Goal: Information Seeking & Learning: Learn about a topic

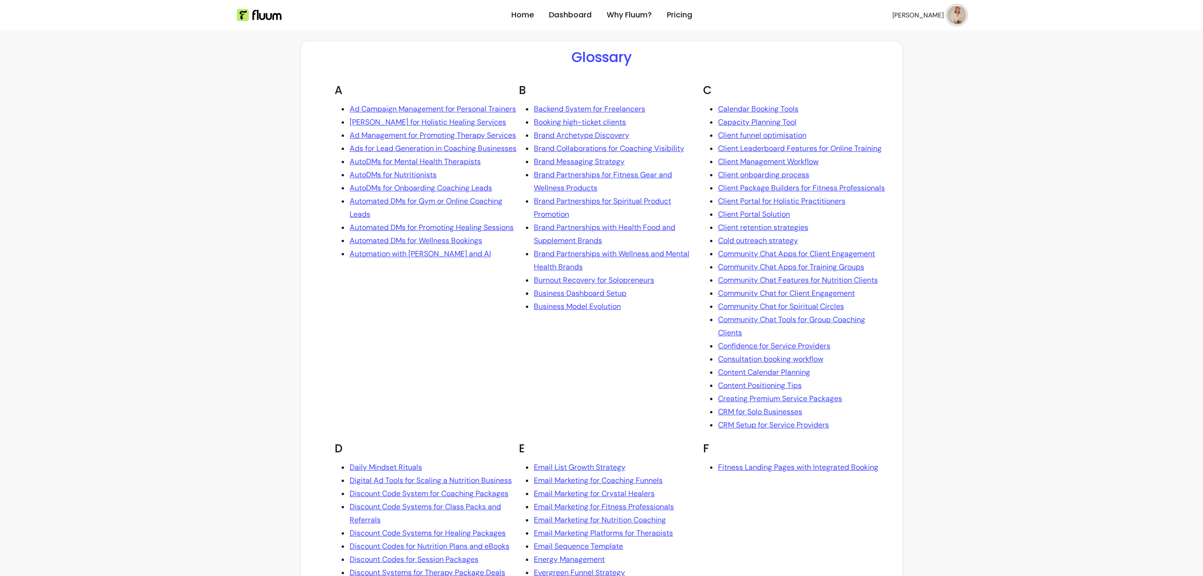
click at [473, 116] on link "Ad Campaign Management for Personal Trainers" at bounding box center [433, 108] width 166 height 13
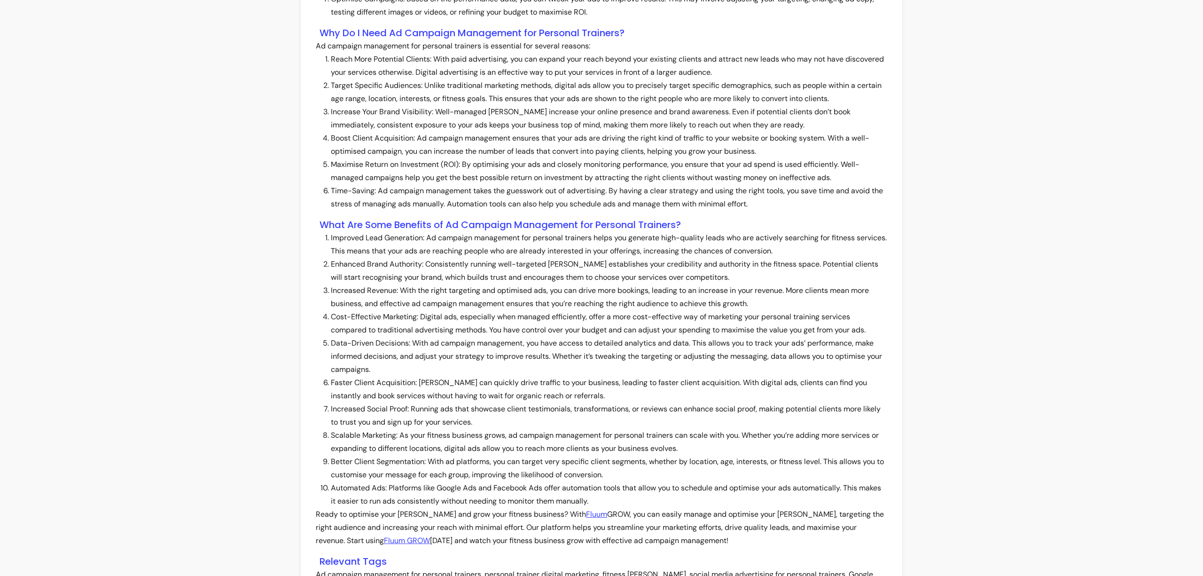
scroll to position [687, 0]
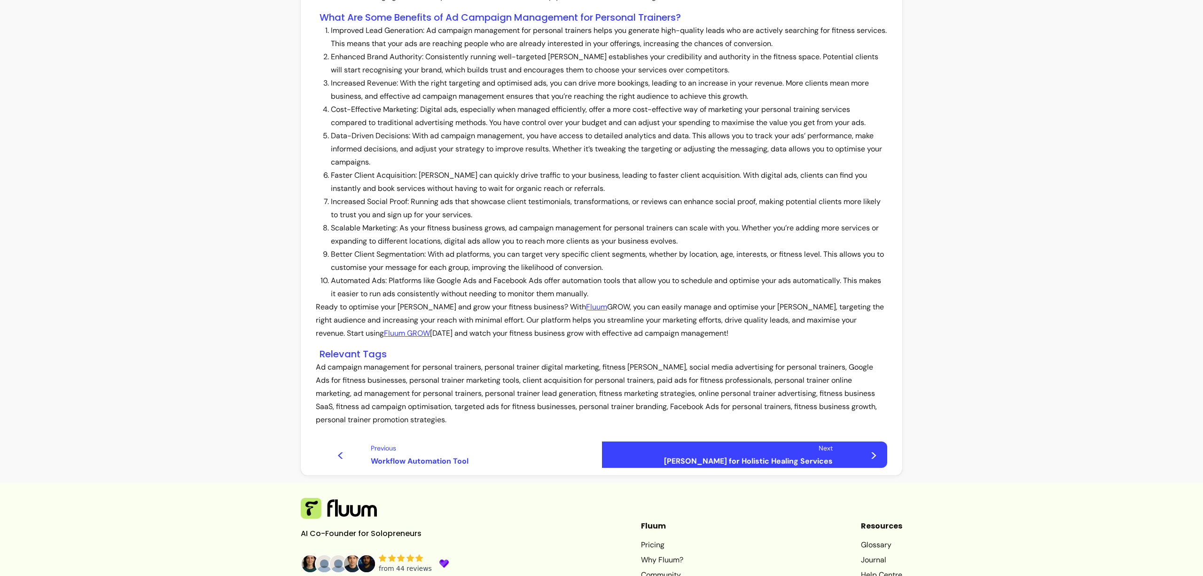
click at [639, 453] on link "Next [PERSON_NAME] for Holistic Healing Services >" at bounding box center [744, 454] width 286 height 26
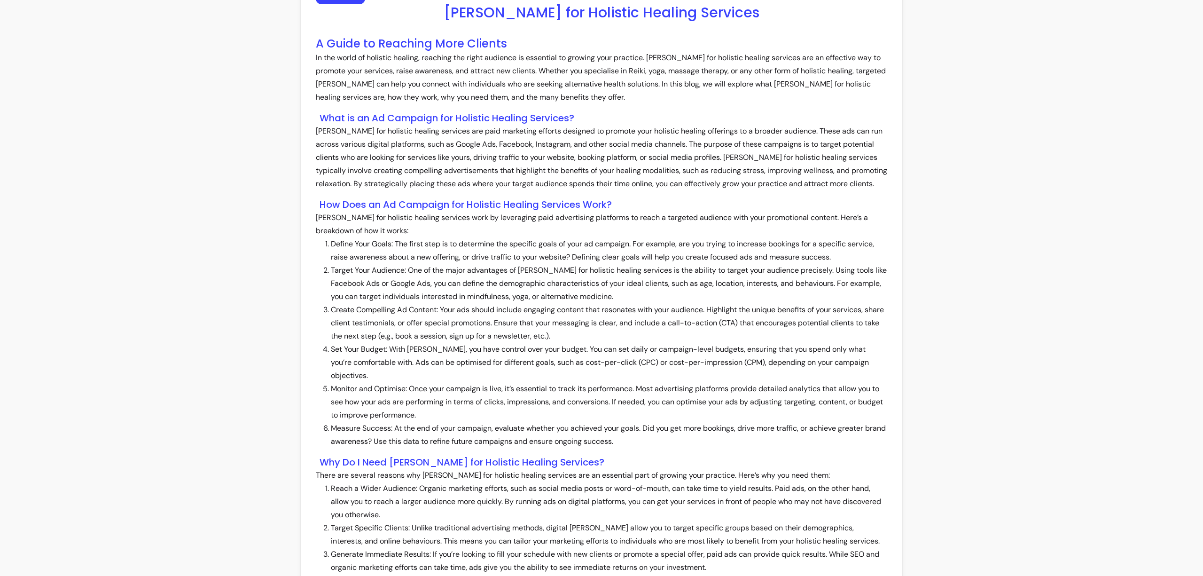
scroll to position [49, 0]
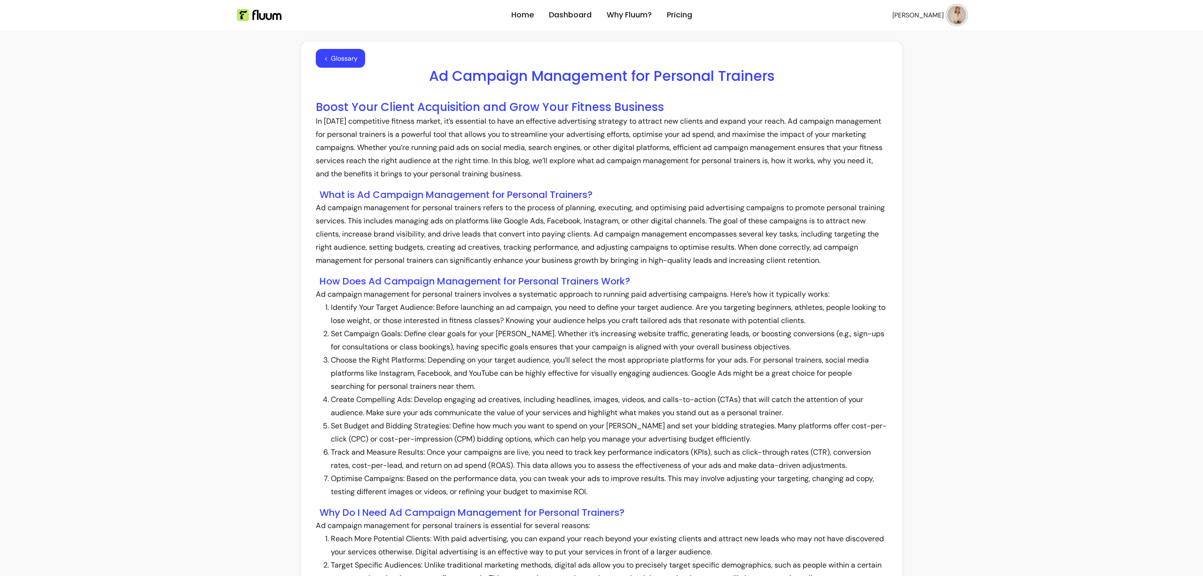
click at [947, 17] on img at bounding box center [956, 15] width 19 height 19
click at [892, 84] on span "Log Out" at bounding box center [920, 86] width 69 height 9
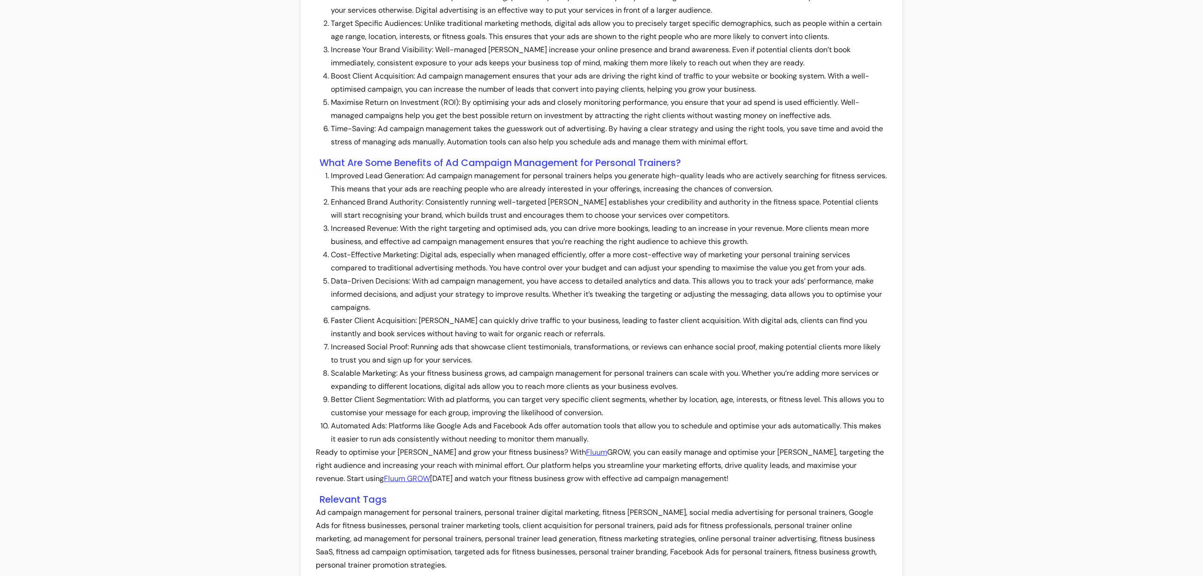
scroll to position [819, 0]
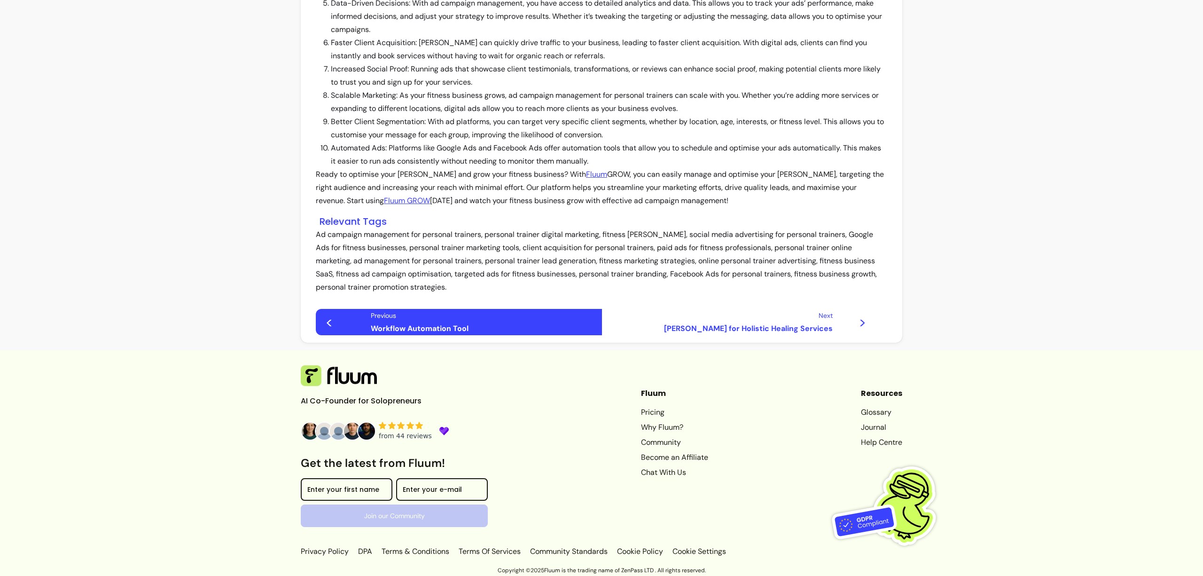
click at [455, 320] on link "< Previous Workflow Automation Tool" at bounding box center [459, 322] width 286 height 26
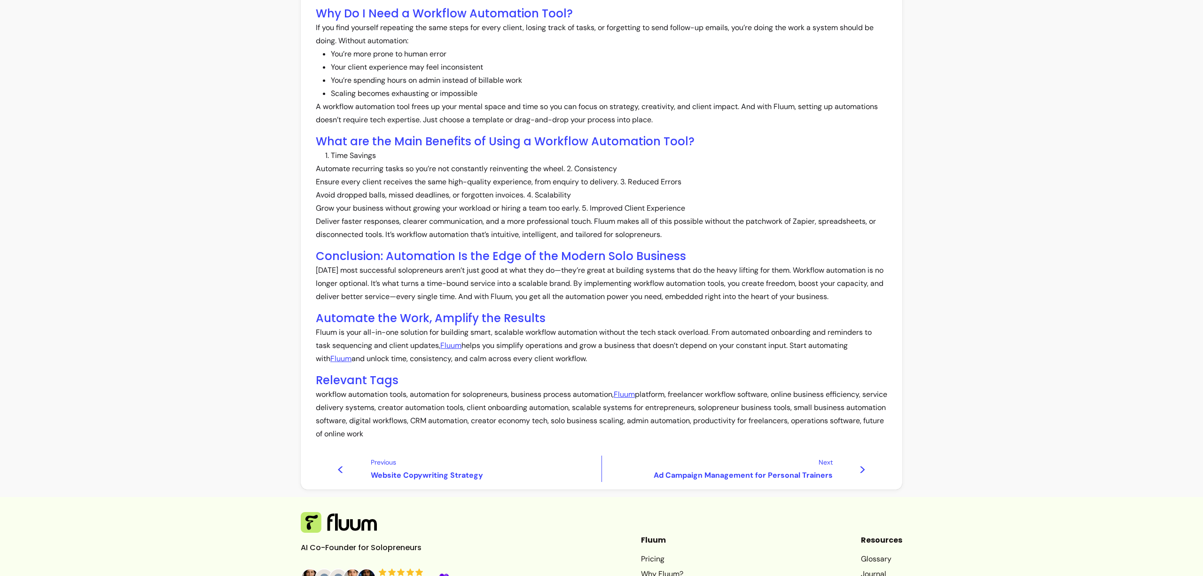
scroll to position [305, 0]
